Goal: Task Accomplishment & Management: Use online tool/utility

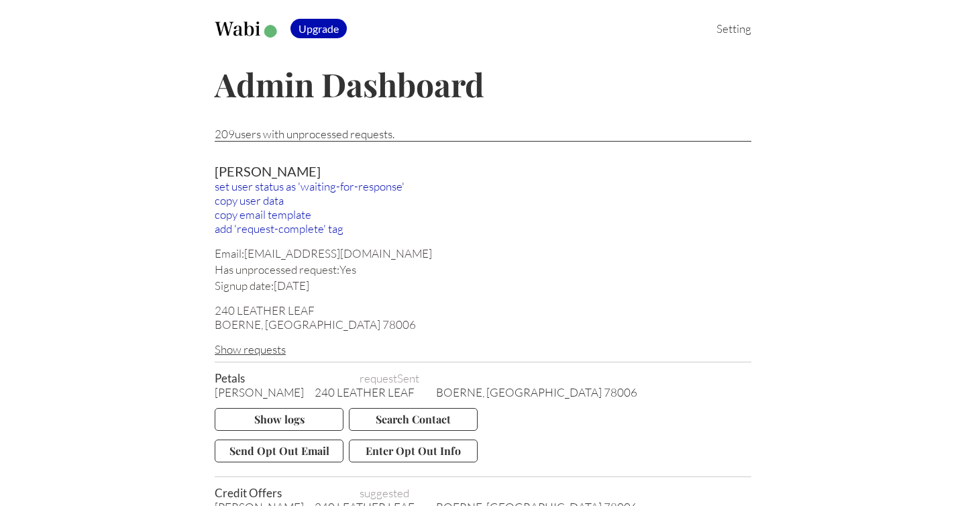
scroll to position [74, 0]
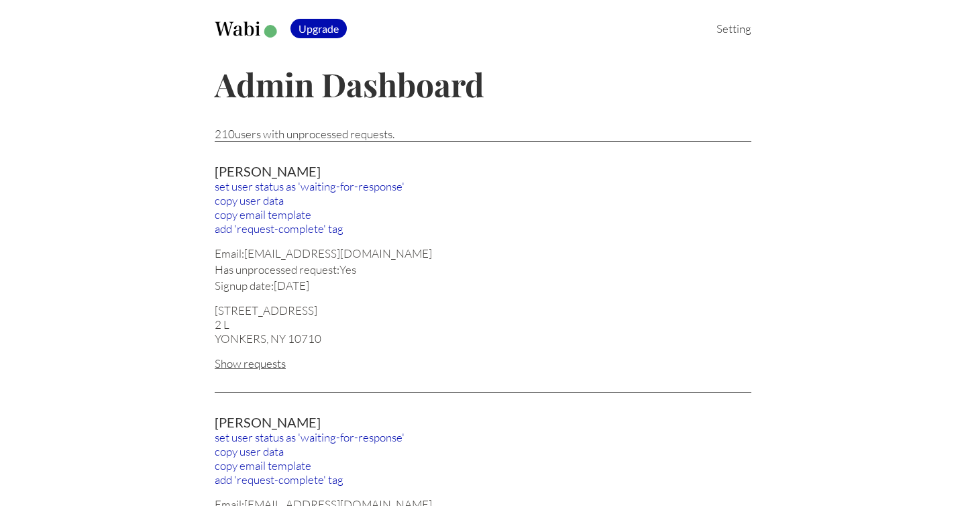
click at [260, 363] on div "Show requests" at bounding box center [483, 363] width 536 height 14
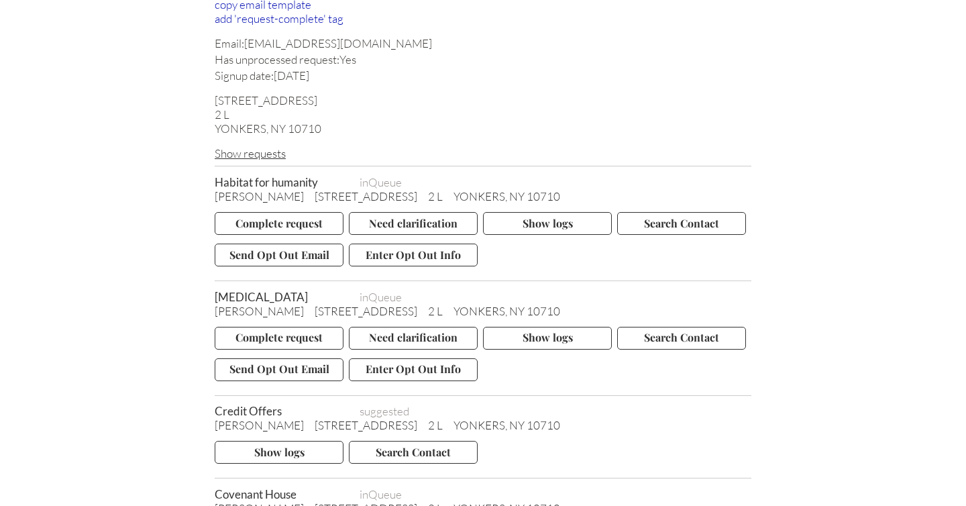
scroll to position [255, 0]
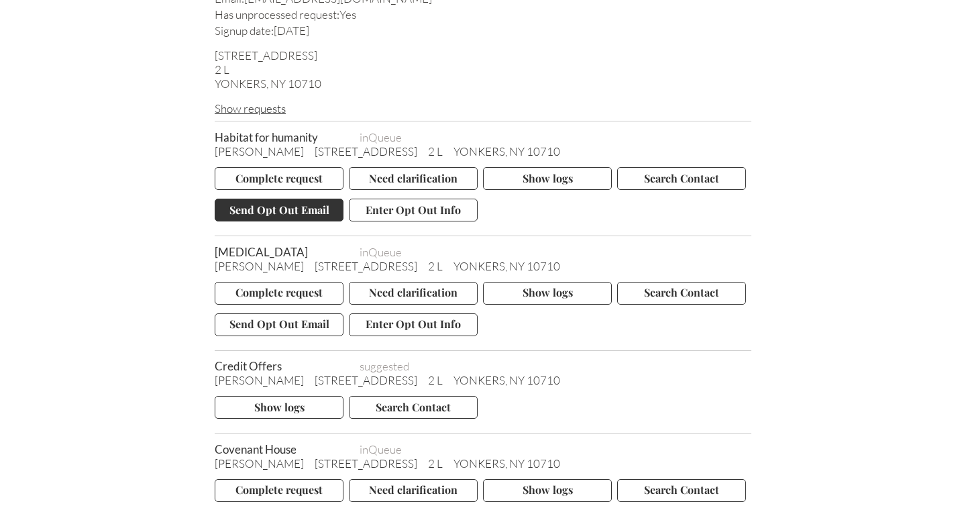
click at [274, 207] on button "Send Opt Out Email" at bounding box center [279, 209] width 129 height 23
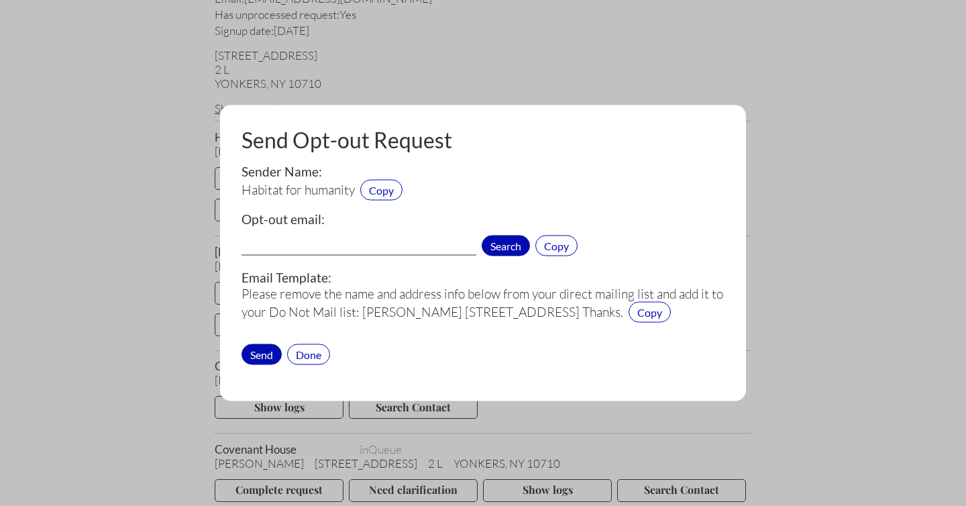
click at [508, 251] on span "Search" at bounding box center [505, 245] width 48 height 21
click at [410, 245] on input "privacymanager@habitat.org[5]" at bounding box center [358, 246] width 235 height 17
drag, startPoint x: 401, startPoint y: 245, endPoint x: 212, endPoint y: 245, distance: 189.1
click at [212, 245] on div "Send Opt-out Request Sender Name: Habitat for humanity Copy Opt-out email: priv…" at bounding box center [483, 253] width 966 height 506
type input "privacymanager@habitat.org"
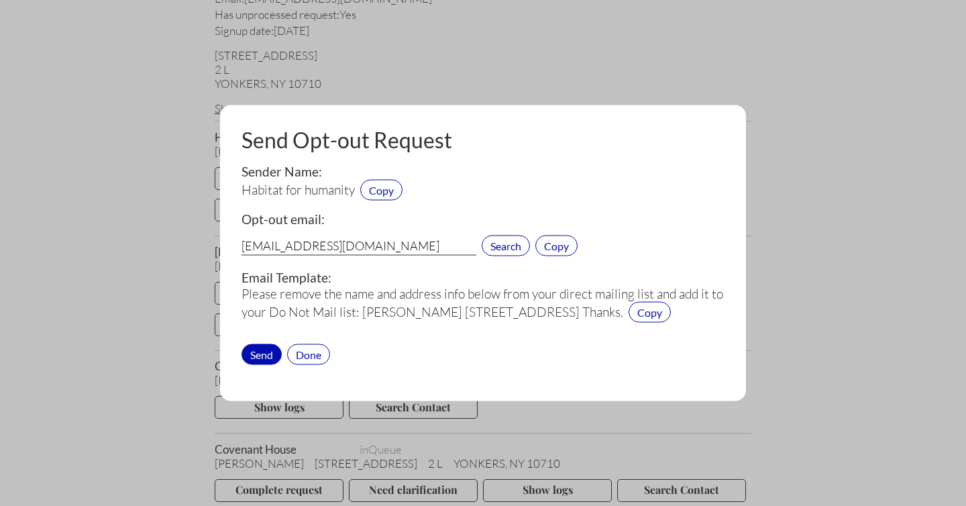
click at [268, 322] on div "Please remove the name and address info below from your direct mailing list and…" at bounding box center [482, 303] width 483 height 37
click at [261, 364] on div "Send" at bounding box center [261, 353] width 40 height 21
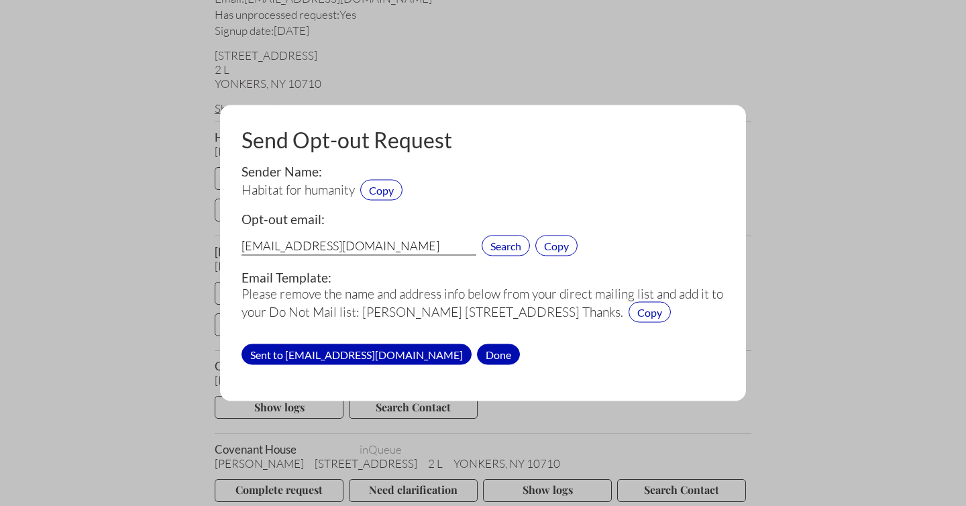
click at [477, 364] on div "Done" at bounding box center [498, 353] width 43 height 21
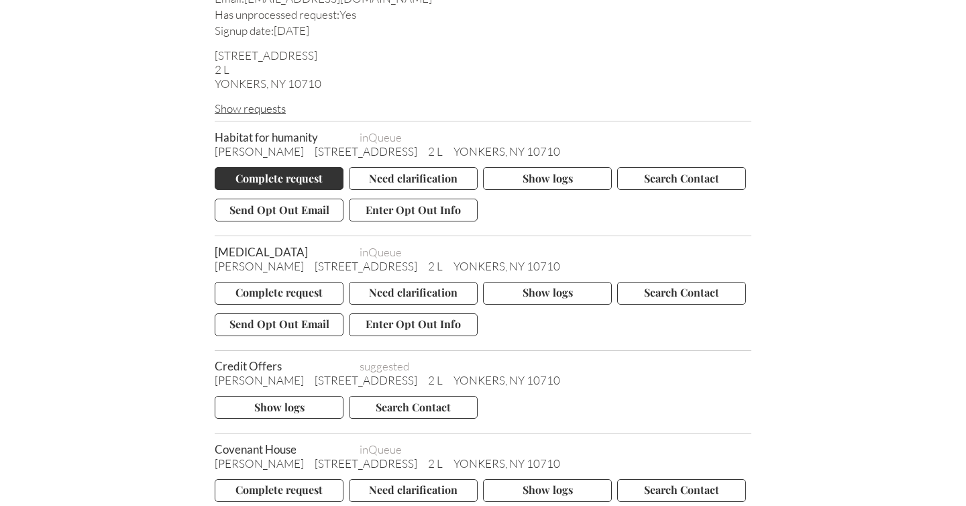
click at [278, 172] on button "Complete request" at bounding box center [279, 178] width 129 height 23
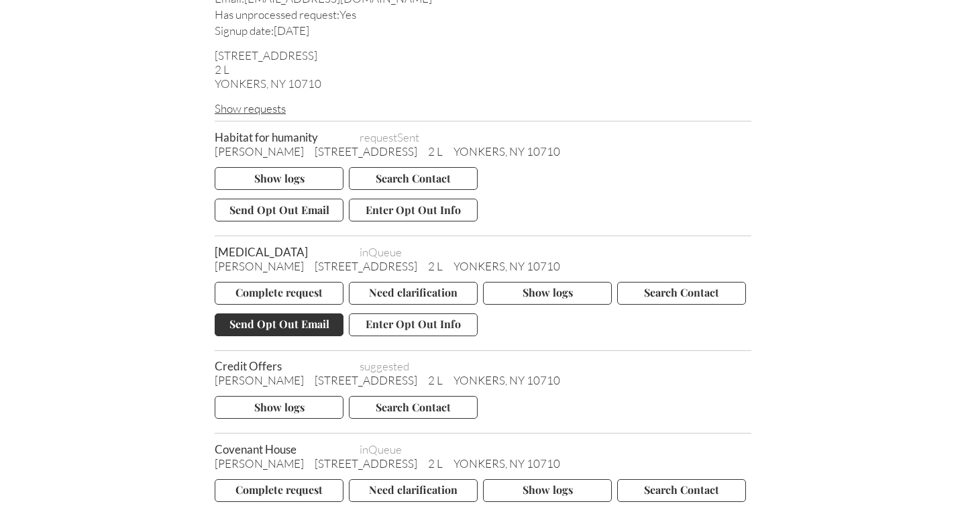
click at [270, 320] on button "Send Opt Out Email" at bounding box center [279, 324] width 129 height 23
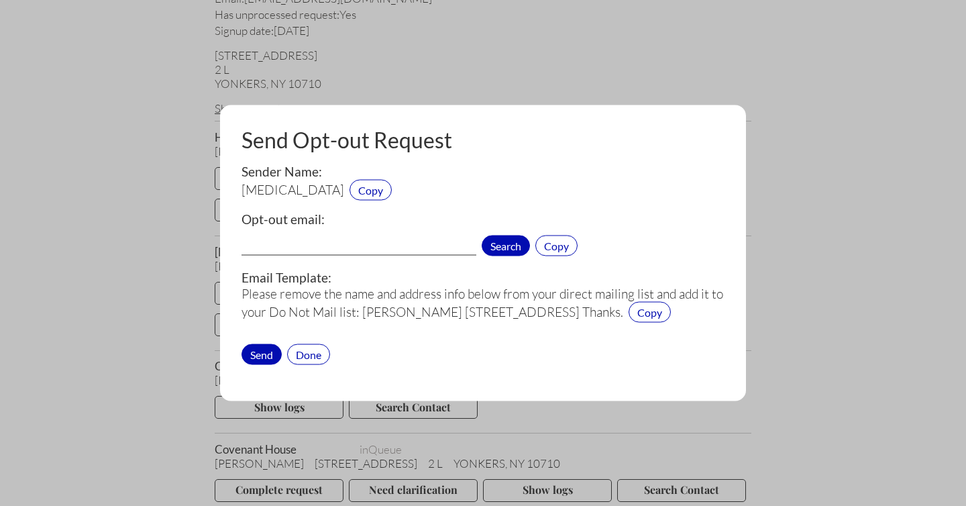
click at [498, 249] on span "Search" at bounding box center [505, 245] width 48 height 21
click at [471, 246] on input "info@maculardegenerationassociation.org[1]" at bounding box center [358, 246] width 235 height 17
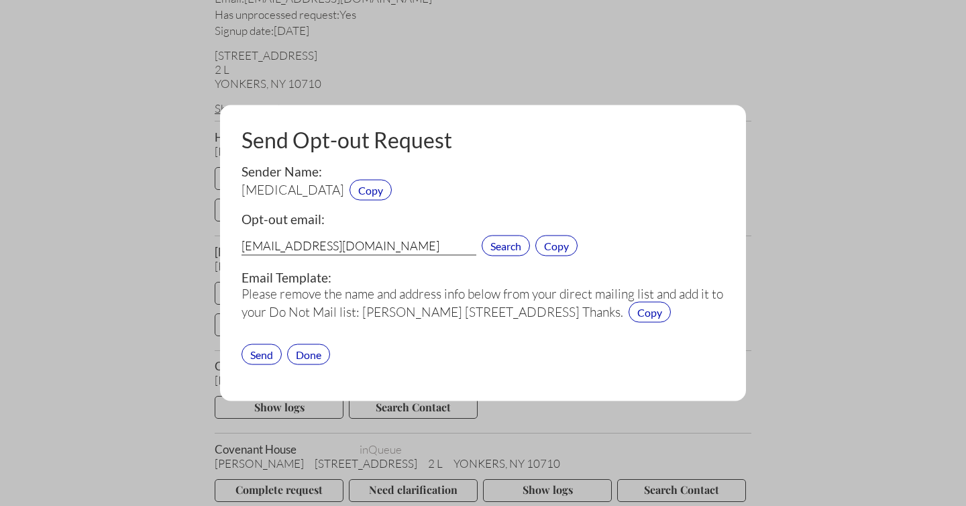
type input "info@maculardegenerationassociation.org"
click at [255, 364] on div "Send" at bounding box center [261, 353] width 40 height 21
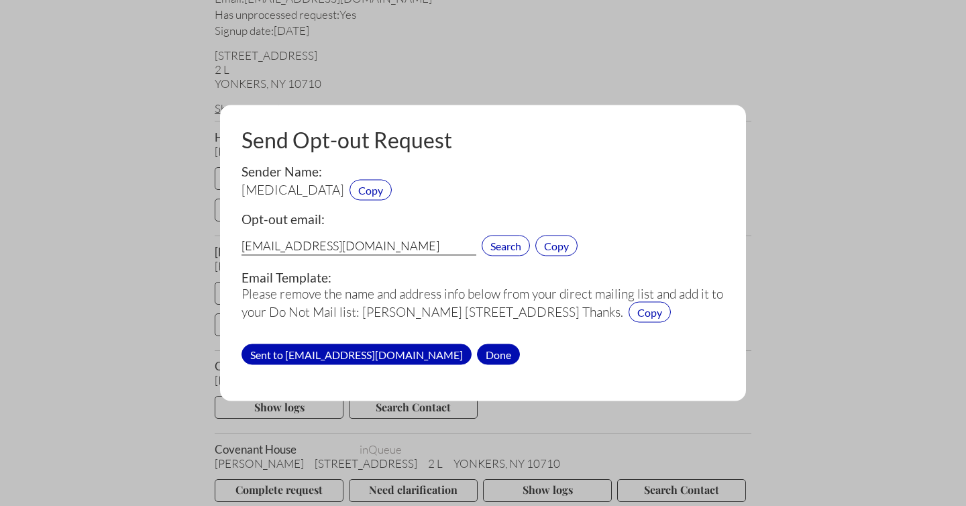
click at [520, 364] on div "Done" at bounding box center [498, 353] width 43 height 21
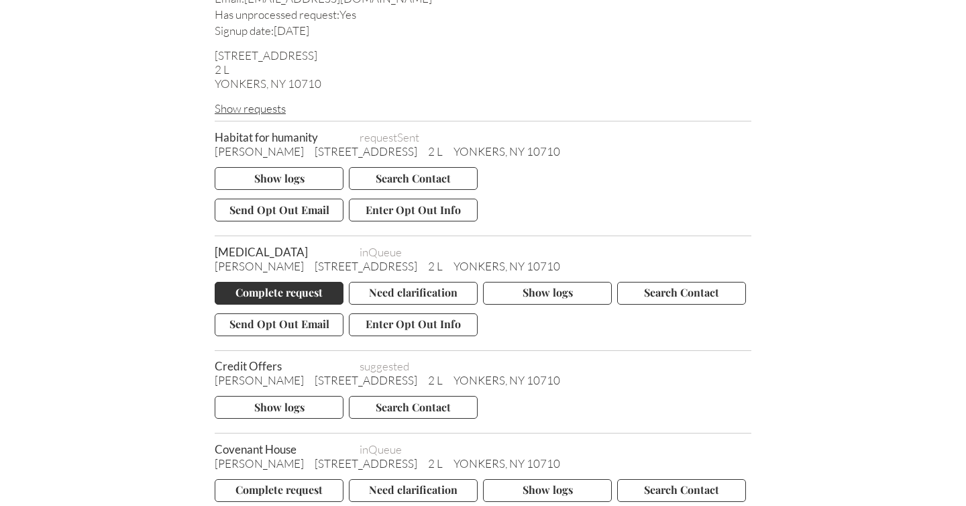
click at [280, 289] on button "Complete request" at bounding box center [279, 293] width 129 height 23
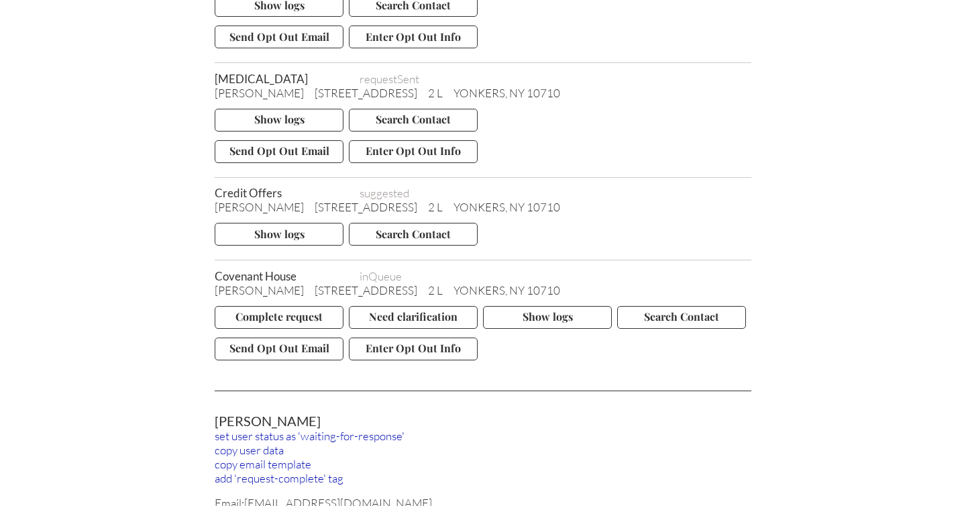
scroll to position [467, 0]
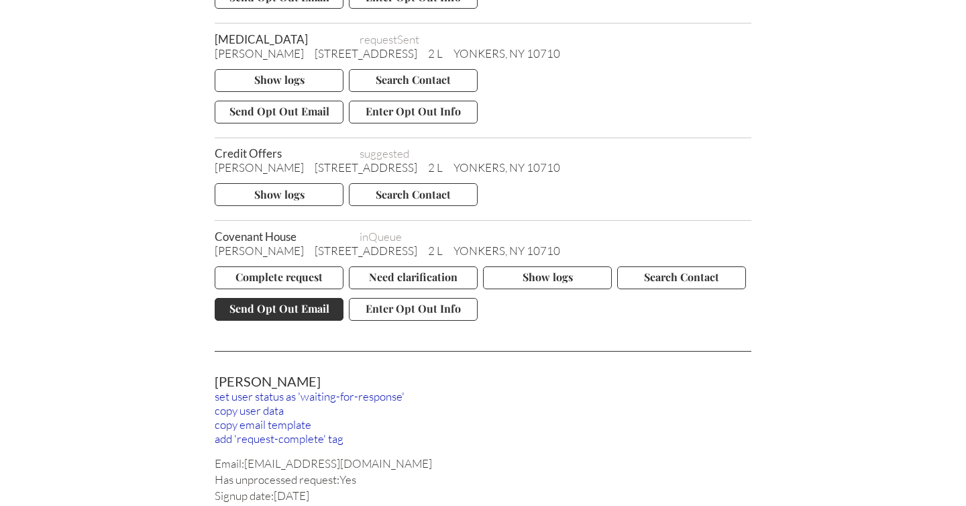
click at [257, 306] on button "Send Opt Out Email" at bounding box center [279, 309] width 129 height 23
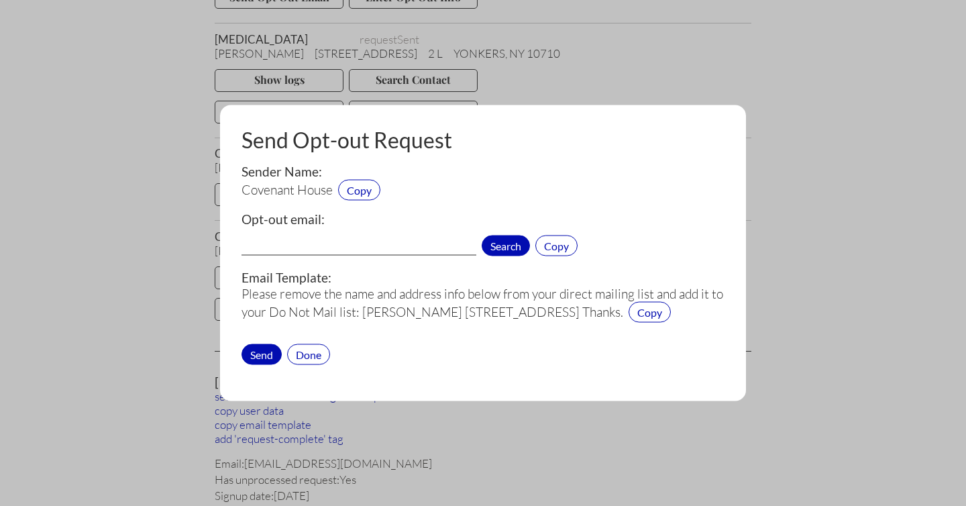
click at [495, 243] on span "Search" at bounding box center [505, 245] width 48 height 21
click at [436, 242] on input "news@CovenantHouse.org[4][6]" at bounding box center [358, 246] width 235 height 17
drag, startPoint x: 386, startPoint y: 243, endPoint x: 226, endPoint y: 247, distance: 160.3
click at [226, 247] on div "Send Opt-out Request Sender Name: Covenant House Copy Opt-out email: news@Coven…" at bounding box center [483, 253] width 526 height 296
type input "news@CovenantHouse.org"
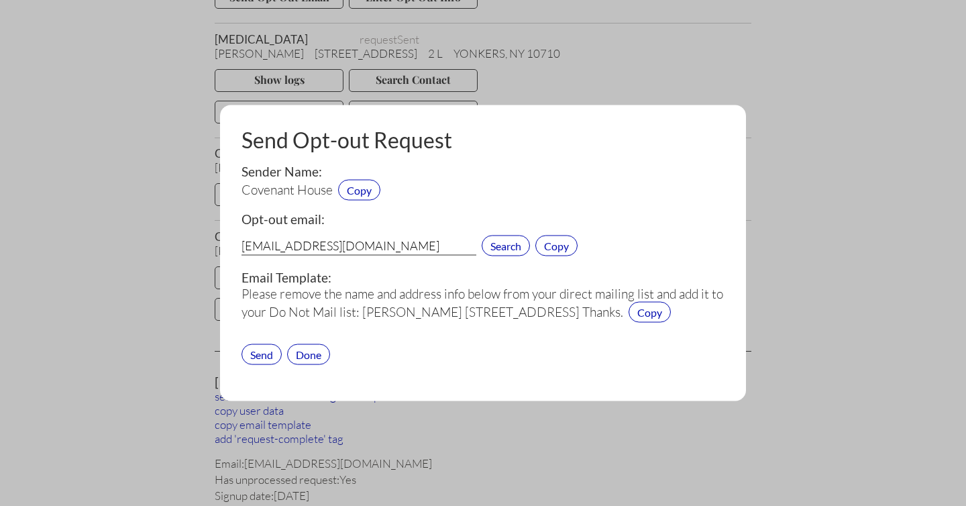
click at [258, 364] on div "Send" at bounding box center [261, 353] width 40 height 21
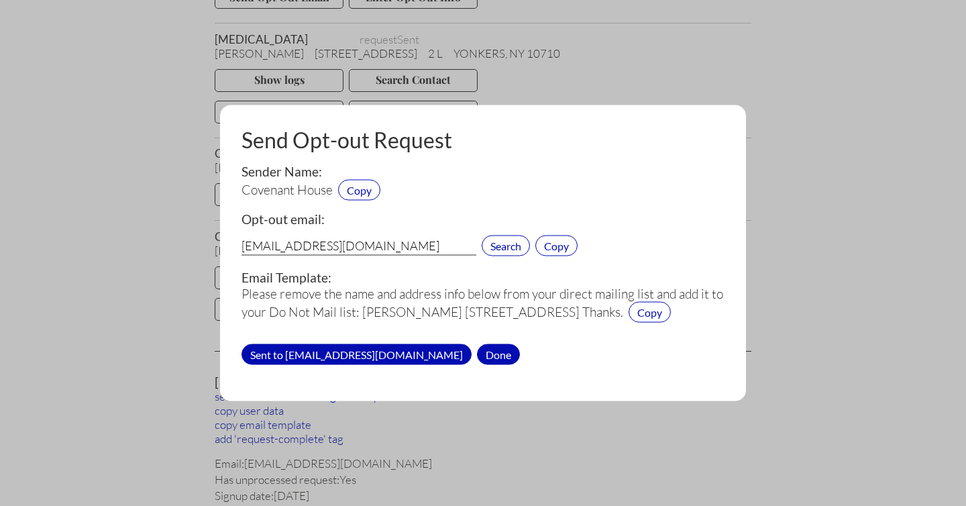
click at [477, 364] on div "Done" at bounding box center [498, 353] width 43 height 21
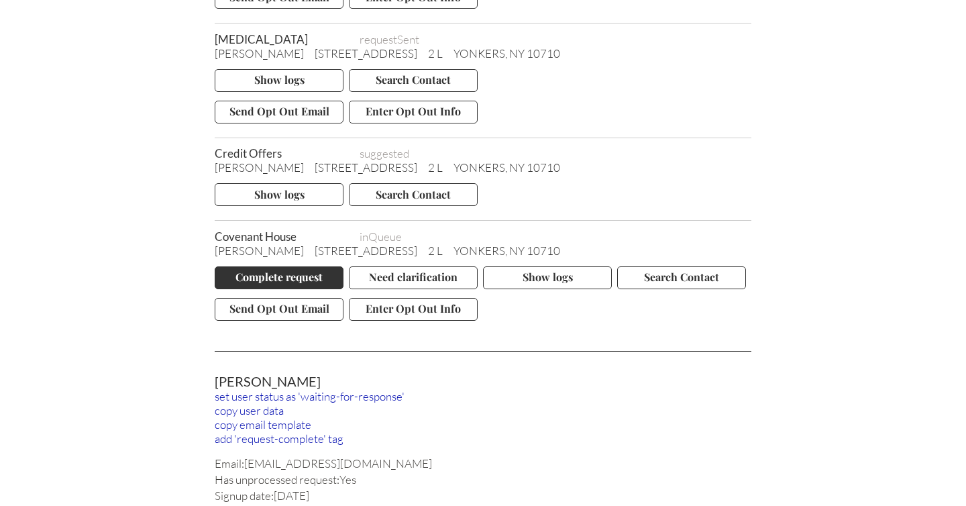
click at [273, 272] on button "Complete request" at bounding box center [279, 277] width 129 height 23
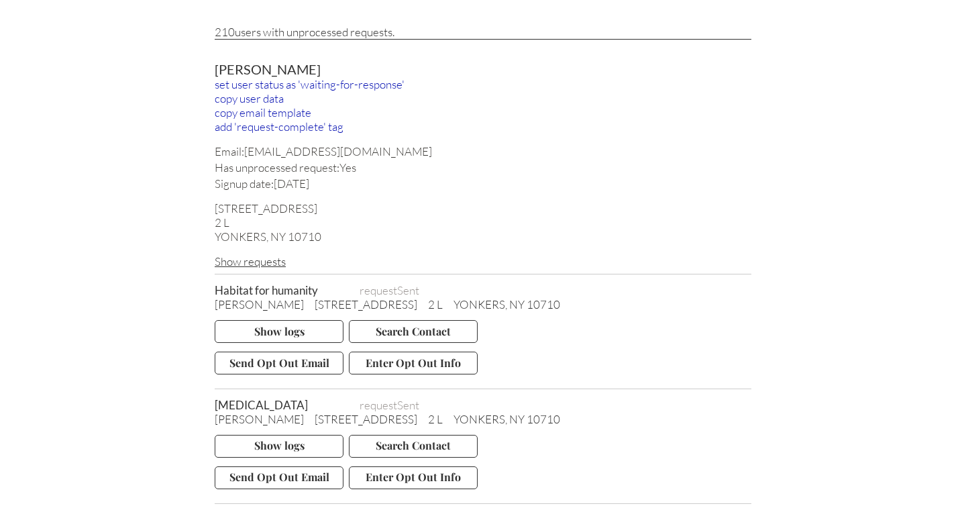
scroll to position [87, 0]
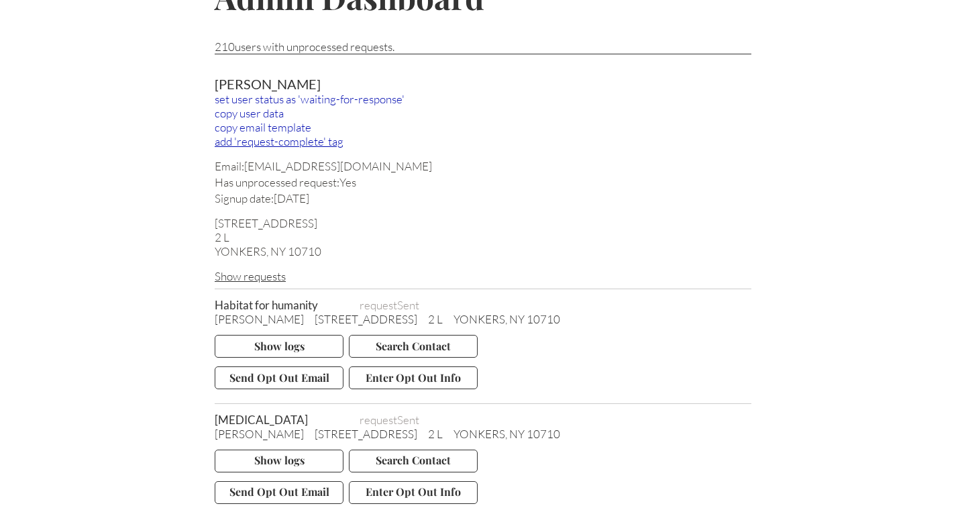
click at [258, 141] on div "add 'request-complete' tag" at bounding box center [483, 141] width 536 height 14
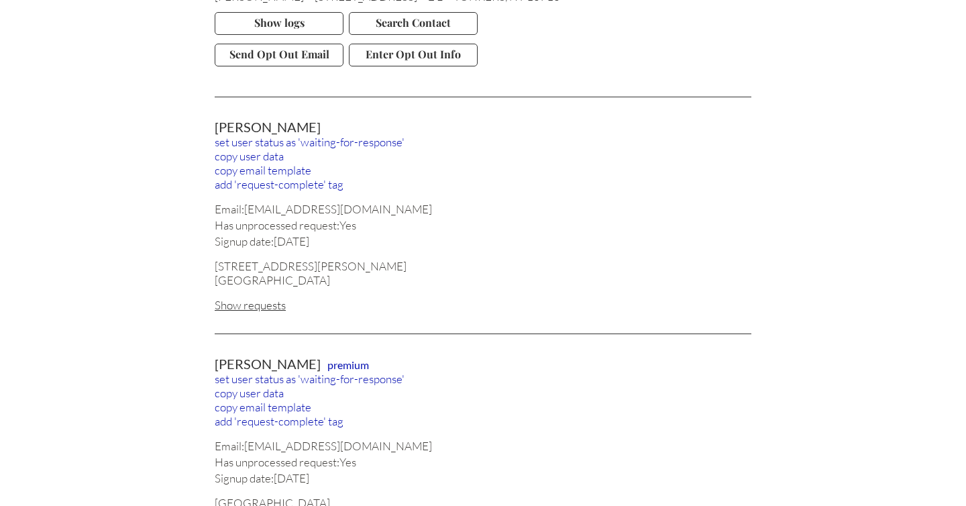
scroll to position [723, 0]
click at [251, 296] on div "Show requests" at bounding box center [483, 303] width 536 height 14
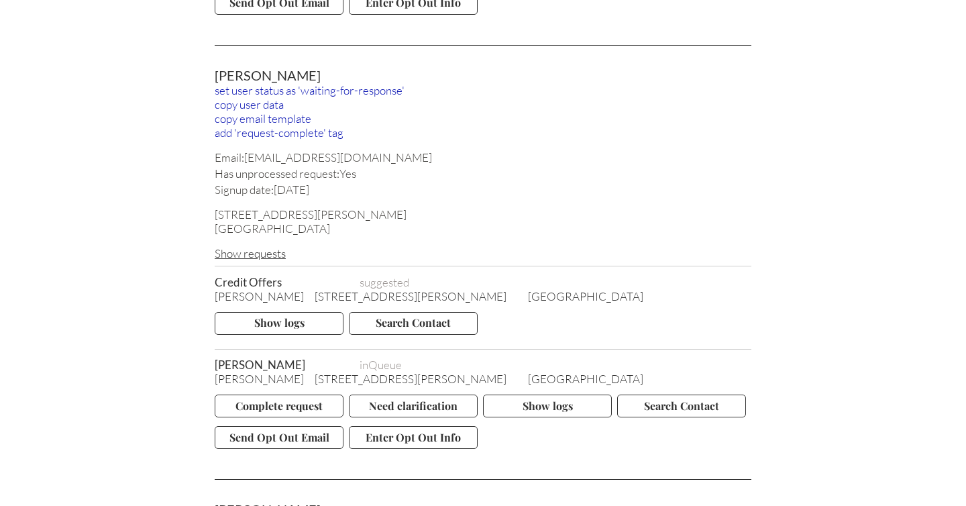
scroll to position [895, 0]
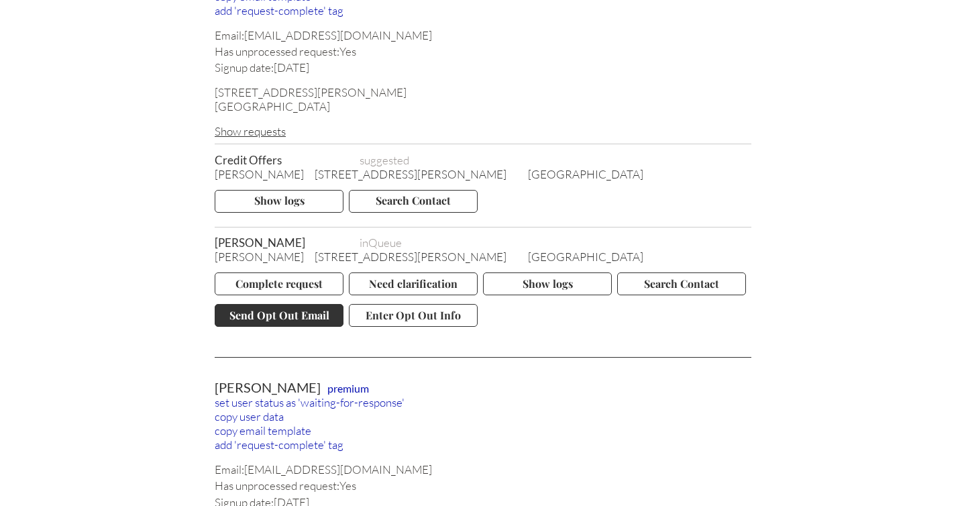
click at [250, 312] on button "Send Opt Out Email" at bounding box center [279, 315] width 129 height 23
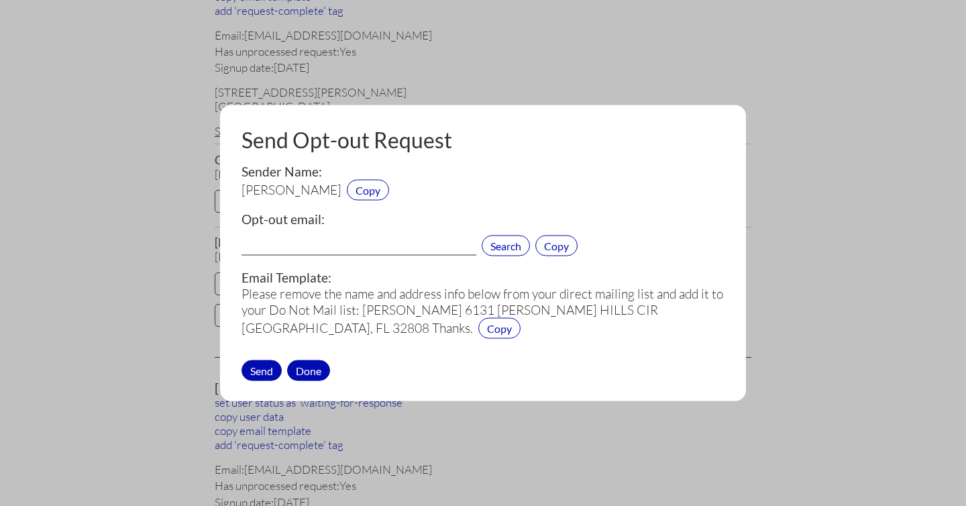
click at [312, 369] on div "Done" at bounding box center [308, 369] width 43 height 21
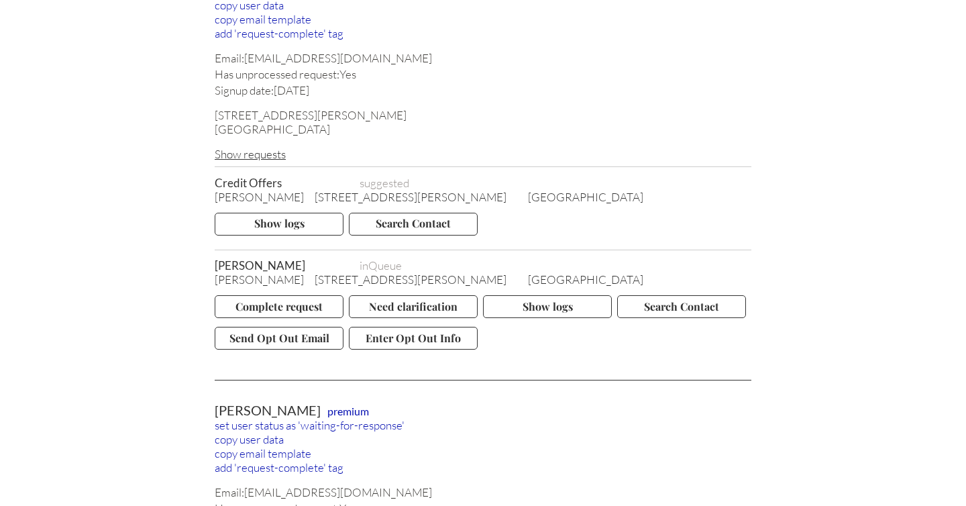
scroll to position [854, 0]
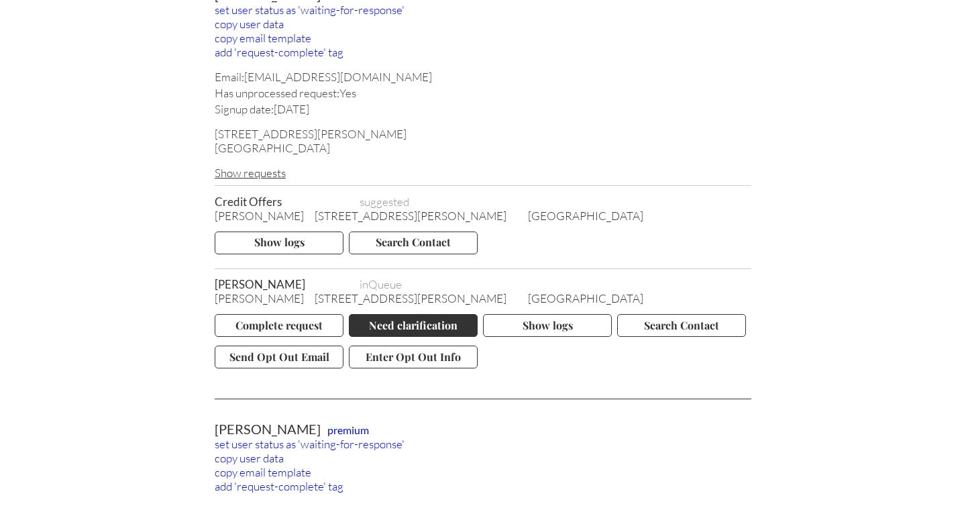
click at [401, 321] on button "Need clarification" at bounding box center [413, 325] width 129 height 23
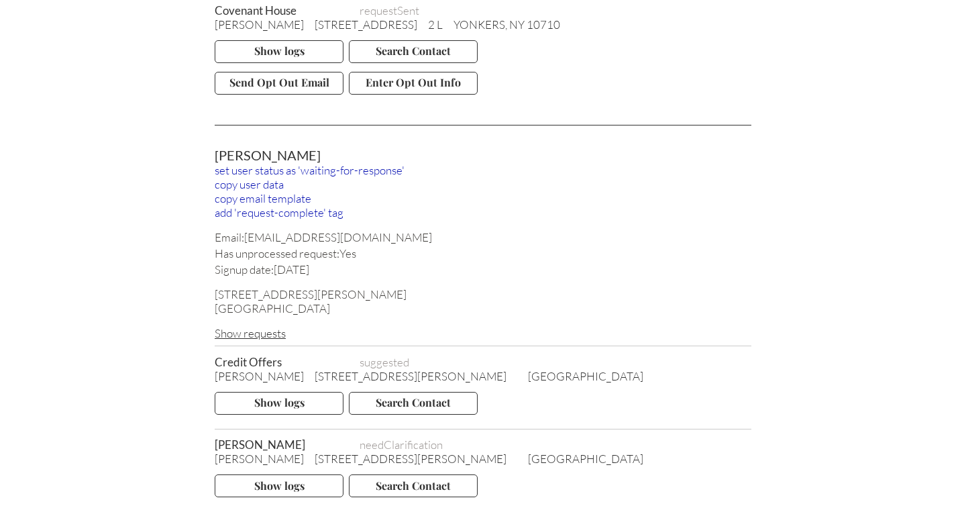
scroll to position [689, 0]
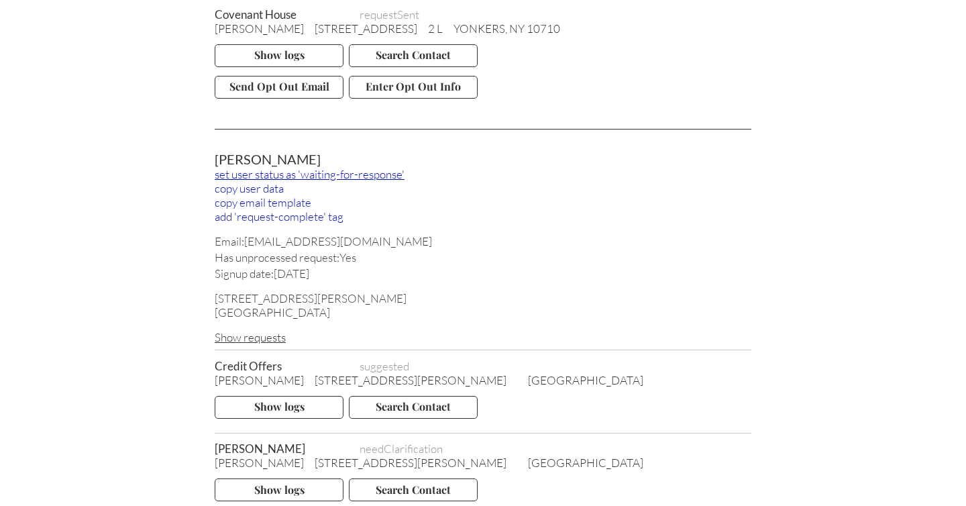
click at [377, 167] on div "set user status as 'waiting-for-response'" at bounding box center [483, 174] width 536 height 14
